Goal: Transaction & Acquisition: Purchase product/service

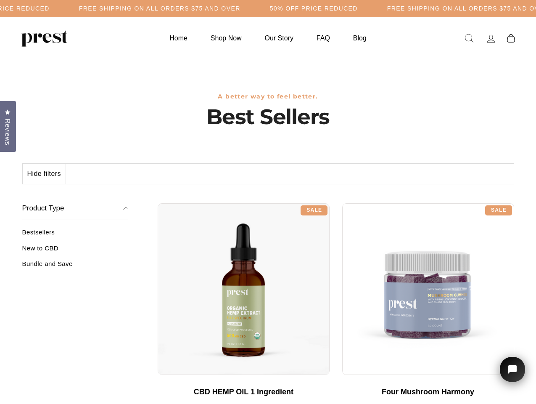
click at [268, 202] on div "**********" at bounding box center [336, 200] width 357 height 6
click at [241, 8] on h5 "Free Shipping on all orders $75 and over" at bounding box center [160, 8] width 162 height 7
click at [45, 174] on button "Hide filters" at bounding box center [44, 174] width 43 height 20
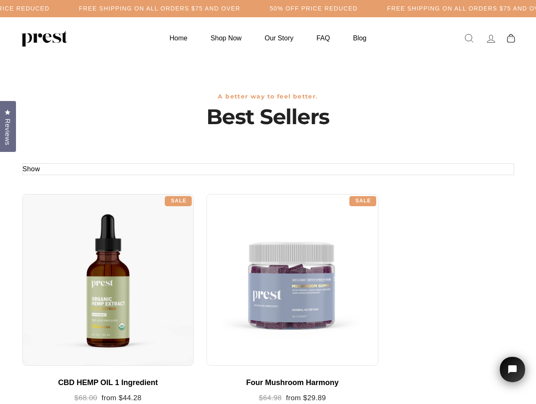
click at [75, 251] on div at bounding box center [108, 280] width 172 height 172
click at [75, 267] on div at bounding box center [108, 280] width 172 height 172
click at [8, 125] on span "Reviews" at bounding box center [7, 132] width 11 height 27
